Goal: Task Accomplishment & Management: Use online tool/utility

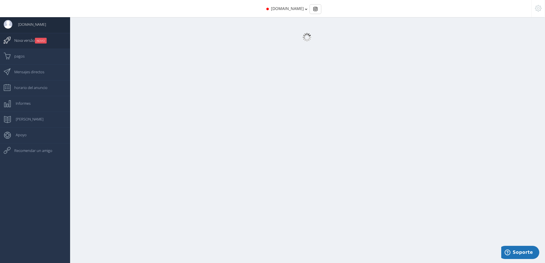
click at [34, 40] on span "Nova versão NOVO" at bounding box center [28, 40] width 38 height 14
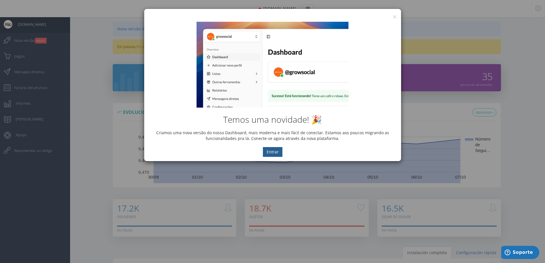
click at [273, 151] on button "Entrar" at bounding box center [272, 152] width 19 height 10
click at [393, 15] on button "×" at bounding box center [394, 17] width 4 height 8
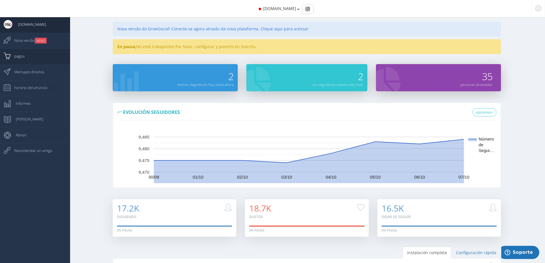
click at [20, 58] on span "pagos" at bounding box center [17, 56] width 16 height 14
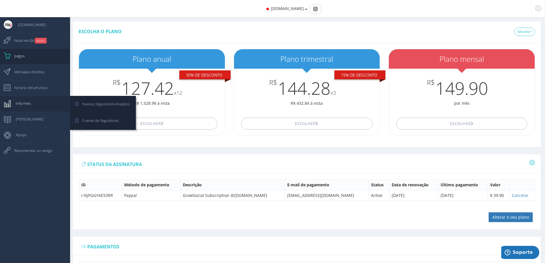
click at [14, 108] on span "Informes" at bounding box center [20, 103] width 21 height 14
click at [106, 106] on span "Nuevos Seguidores Analytics" at bounding box center [102, 104] width 53 height 14
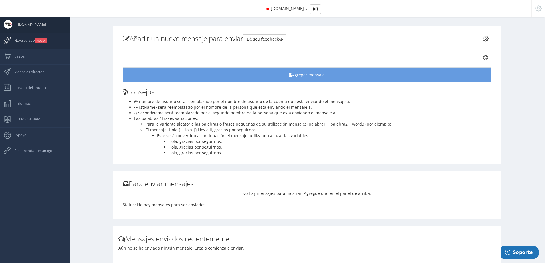
click at [27, 44] on span "Nova versão NOVO" at bounding box center [28, 40] width 38 height 14
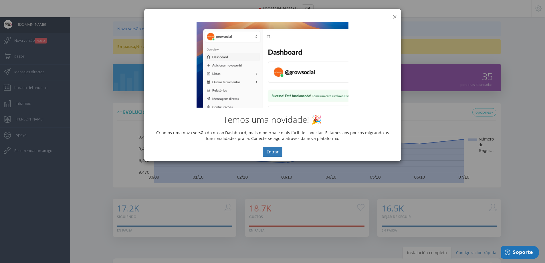
click at [395, 17] on button "×" at bounding box center [394, 17] width 4 height 8
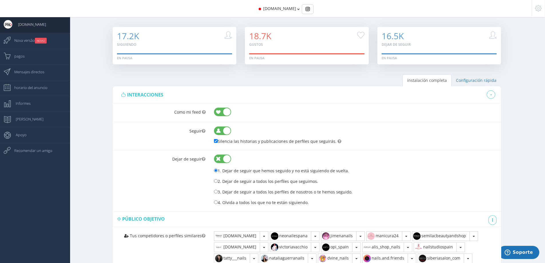
scroll to position [144, 0]
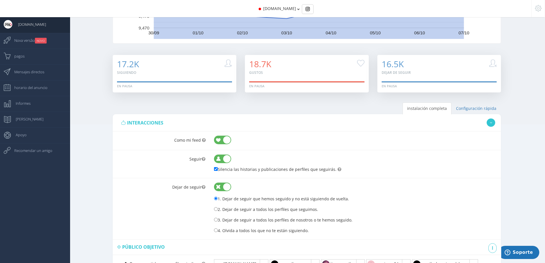
click at [490, 122] on icon at bounding box center [491, 123] width 2 height 4
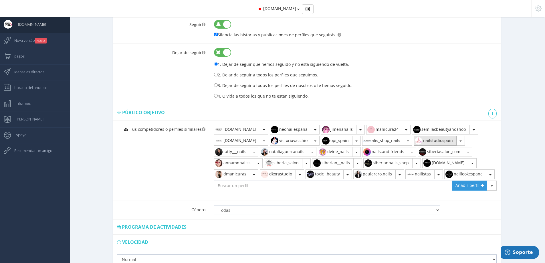
scroll to position [287, 0]
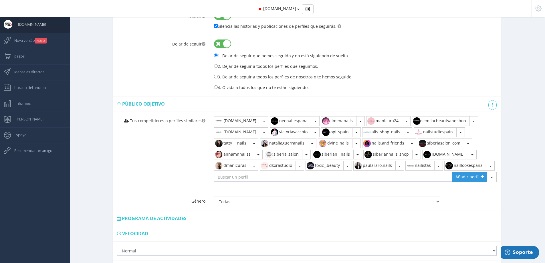
click at [516, 120] on div "Configuración rápida" at bounding box center [307, 134] width 476 height 350
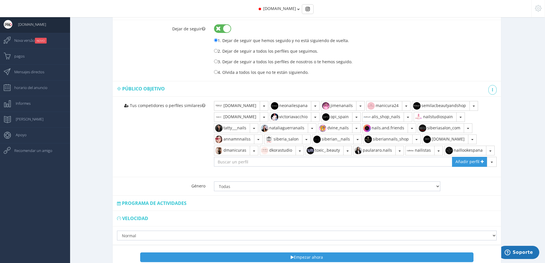
scroll to position [344, 0]
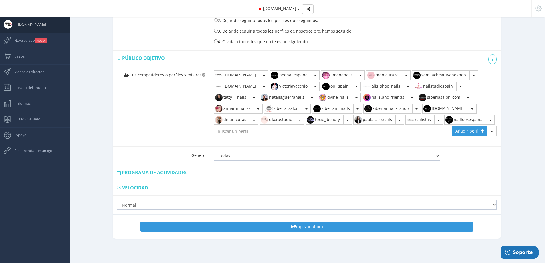
click at [124, 172] on span "Programa de Actividades" at bounding box center [154, 172] width 65 height 6
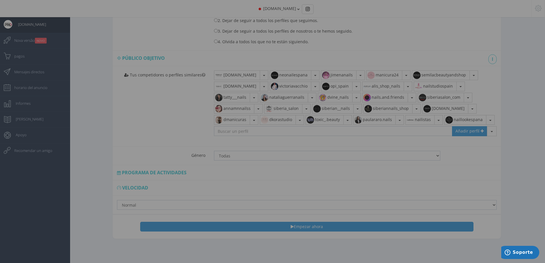
scroll to position [333, 0]
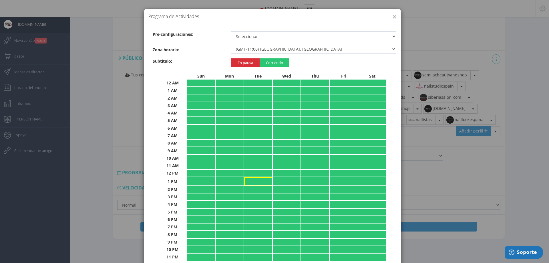
click at [392, 16] on button "×" at bounding box center [394, 17] width 4 height 8
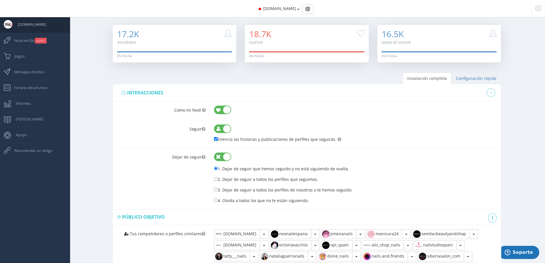
scroll to position [173, 0]
